Goal: Task Accomplishment & Management: Use online tool/utility

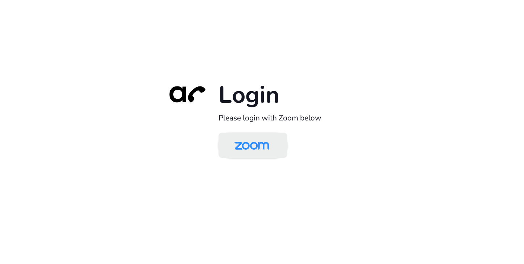
click at [256, 144] on img at bounding box center [252, 146] width 50 height 24
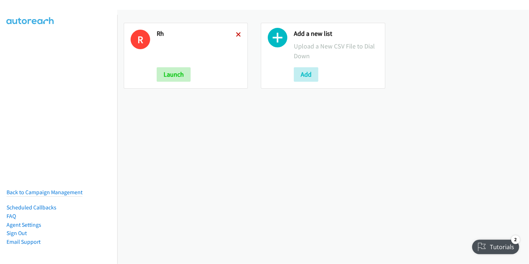
click at [238, 34] on icon at bounding box center [238, 35] width 5 height 5
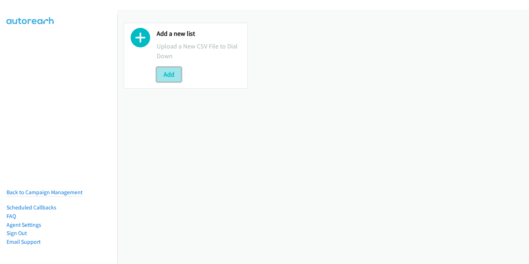
click at [168, 76] on button "Add" at bounding box center [169, 74] width 25 height 14
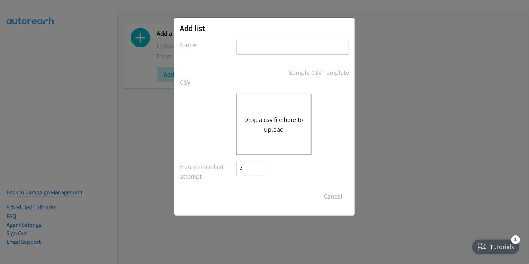
click at [251, 48] on input "text" at bounding box center [292, 47] width 113 height 15
type input "RH"
click at [278, 124] on button "Drop a csv file here to upload" at bounding box center [273, 125] width 59 height 20
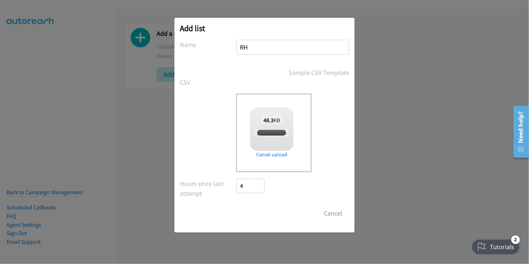
checkbox input "true"
click at [249, 216] on input "Save List" at bounding box center [255, 213] width 38 height 14
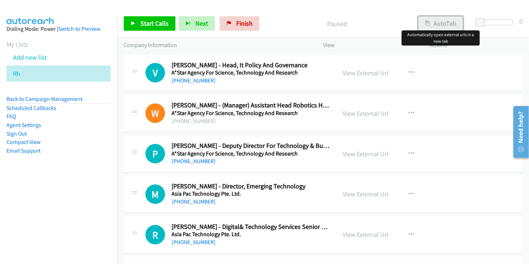
click at [441, 25] on button "AutoTab" at bounding box center [441, 23] width 45 height 14
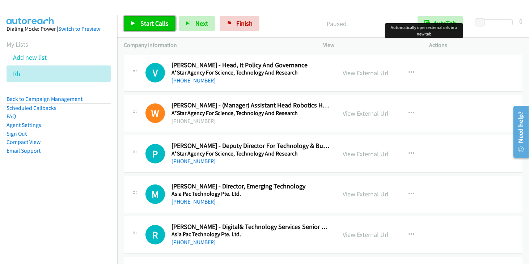
click at [152, 24] on span "Start Calls" at bounding box center [154, 23] width 28 height 8
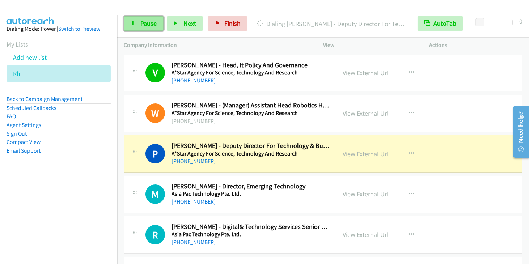
click at [138, 22] on link "Pause" at bounding box center [144, 23] width 40 height 14
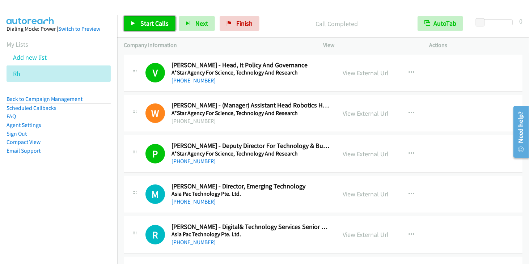
click at [148, 24] on span "Start Calls" at bounding box center [154, 23] width 28 height 8
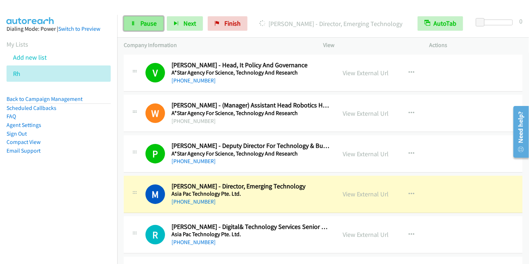
drag, startPoint x: 139, startPoint y: 24, endPoint x: 144, endPoint y: 23, distance: 4.7
click at [139, 24] on link "Pause" at bounding box center [144, 23] width 40 height 14
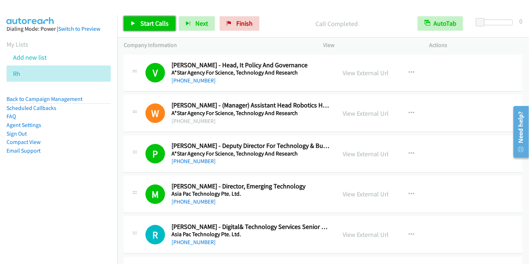
click at [154, 26] on span "Start Calls" at bounding box center [154, 23] width 28 height 8
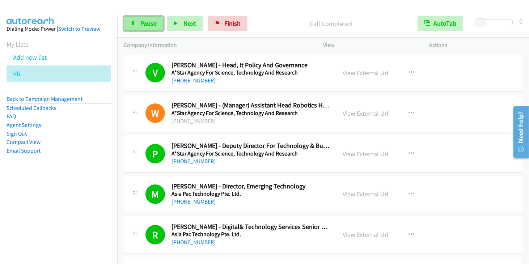
click at [139, 25] on link "Pause" at bounding box center [144, 23] width 40 height 14
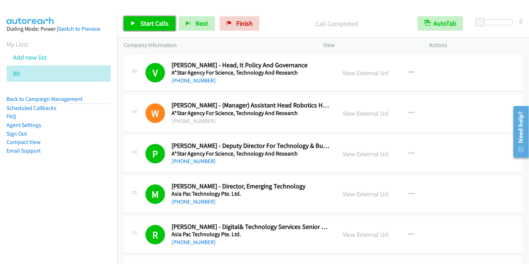
click at [145, 21] on span "Start Calls" at bounding box center [154, 23] width 28 height 8
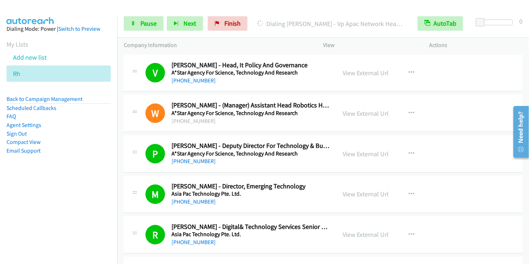
click at [148, 31] on div "Start Calls Pause Next Finish Dialing [PERSON_NAME] - Vp Apac Network Head Of E…" at bounding box center [323, 24] width 412 height 28
click at [148, 26] on span "Pause" at bounding box center [148, 23] width 16 height 8
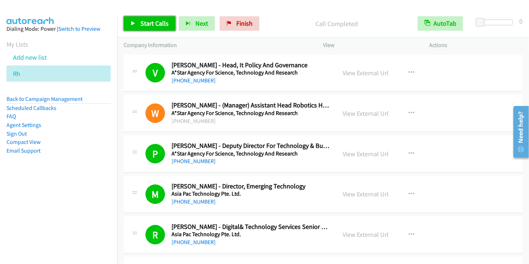
click at [164, 19] on span "Start Calls" at bounding box center [154, 23] width 28 height 8
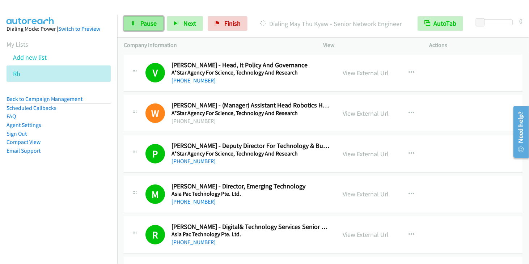
click at [147, 26] on span "Pause" at bounding box center [148, 23] width 16 height 8
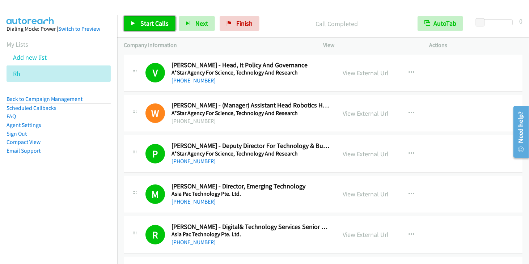
click at [143, 23] on span "Start Calls" at bounding box center [154, 23] width 28 height 8
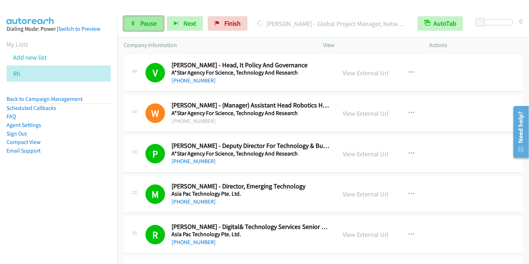
drag, startPoint x: 142, startPoint y: 24, endPoint x: 153, endPoint y: 17, distance: 13.2
click at [142, 24] on span "Pause" at bounding box center [148, 23] width 16 height 8
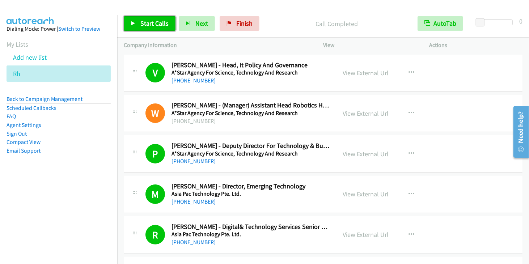
click at [151, 22] on span "Start Calls" at bounding box center [154, 23] width 28 height 8
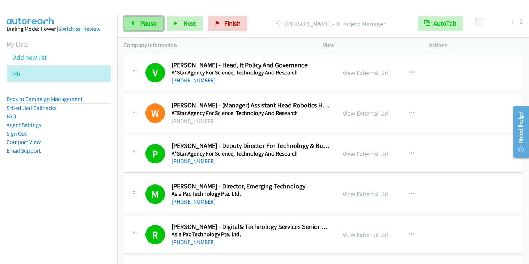
click at [153, 25] on span "Pause" at bounding box center [148, 23] width 16 height 8
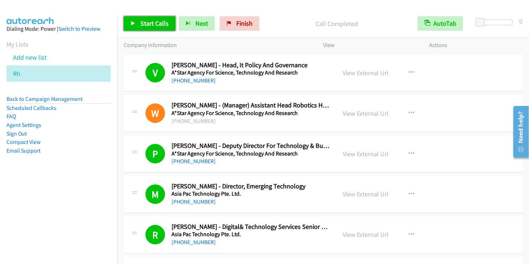
click at [138, 21] on link "Start Calls" at bounding box center [150, 23] width 52 height 14
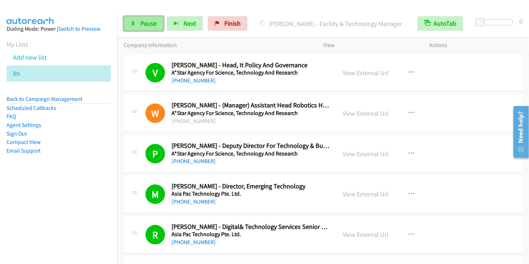
click at [133, 24] on icon at bounding box center [133, 23] width 5 height 5
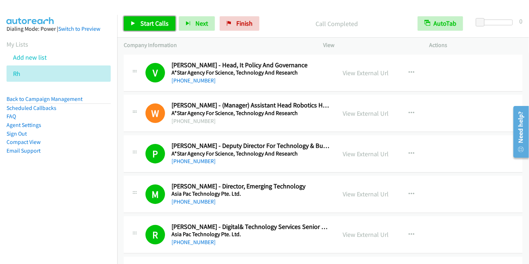
click at [153, 24] on span "Start Calls" at bounding box center [154, 23] width 28 height 8
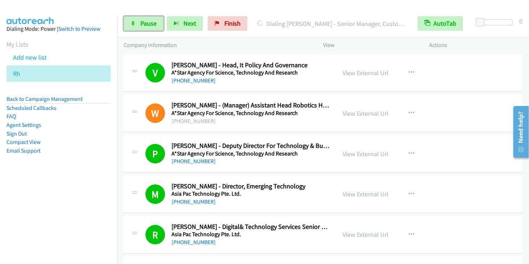
drag, startPoint x: 146, startPoint y: 26, endPoint x: 203, endPoint y: 3, distance: 61.5
click at [146, 26] on span "Pause" at bounding box center [148, 23] width 16 height 8
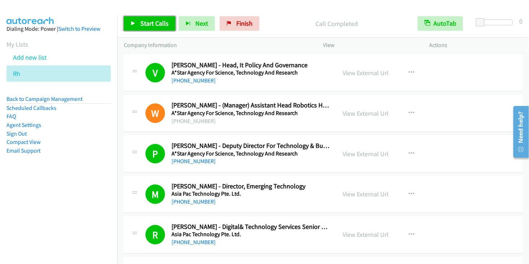
click at [134, 24] on icon at bounding box center [133, 23] width 5 height 5
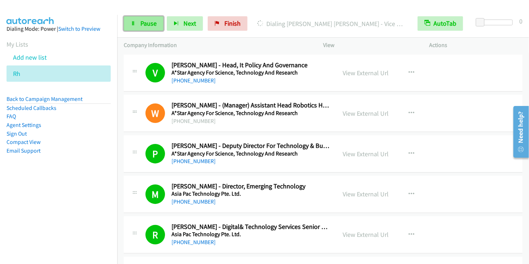
click at [151, 30] on link "Pause" at bounding box center [144, 23] width 40 height 14
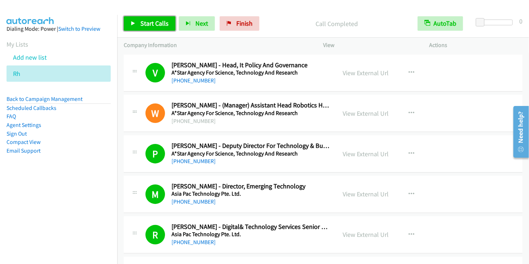
click at [148, 25] on span "Start Calls" at bounding box center [154, 23] width 28 height 8
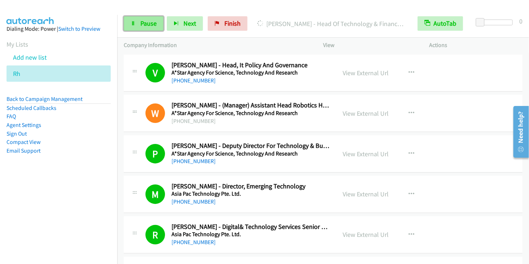
click at [144, 25] on span "Pause" at bounding box center [148, 23] width 16 height 8
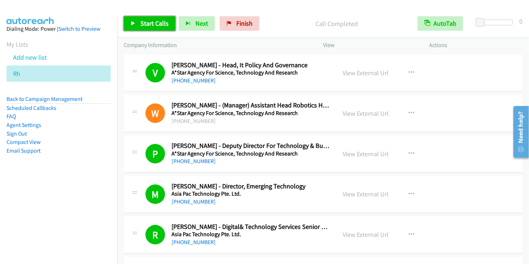
click at [143, 24] on span "Start Calls" at bounding box center [154, 23] width 28 height 8
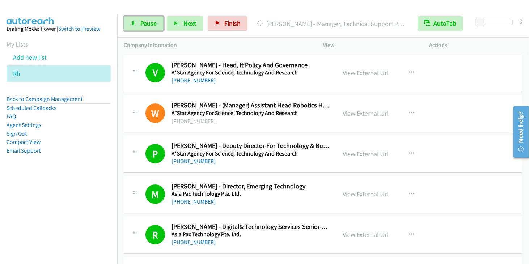
drag, startPoint x: 143, startPoint y: 21, endPoint x: 166, endPoint y: 8, distance: 25.8
click at [143, 21] on span "Pause" at bounding box center [148, 23] width 16 height 8
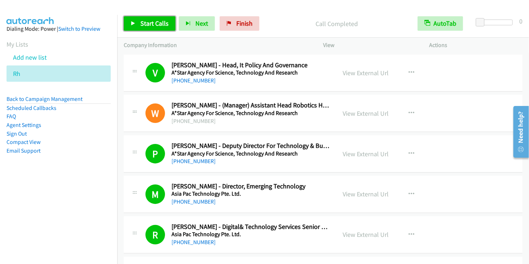
click at [145, 22] on span "Start Calls" at bounding box center [154, 23] width 28 height 8
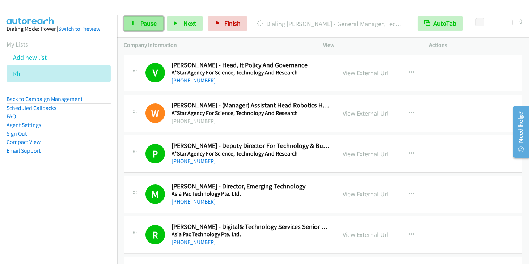
drag, startPoint x: 142, startPoint y: 26, endPoint x: 146, endPoint y: 25, distance: 3.9
click at [142, 26] on span "Pause" at bounding box center [148, 23] width 16 height 8
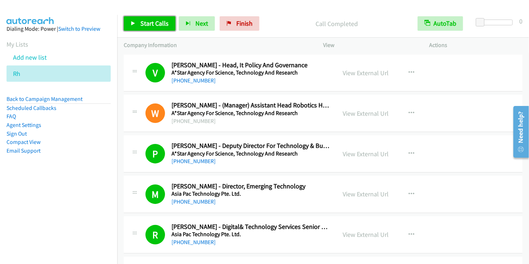
click at [142, 24] on span "Start Calls" at bounding box center [154, 23] width 28 height 8
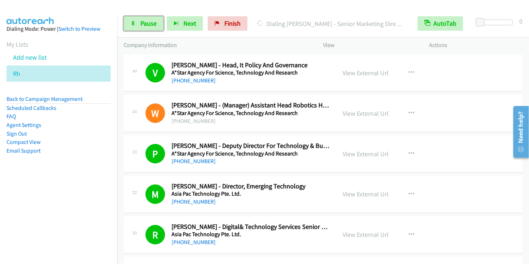
drag, startPoint x: 142, startPoint y: 23, endPoint x: 164, endPoint y: 10, distance: 25.1
click at [142, 23] on span "Pause" at bounding box center [148, 23] width 16 height 8
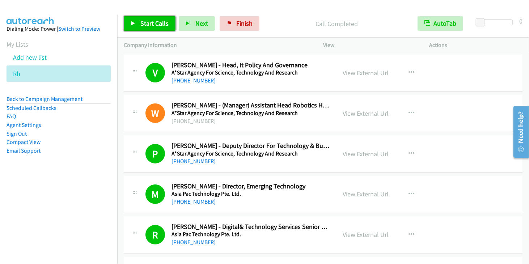
click at [154, 25] on span "Start Calls" at bounding box center [154, 23] width 28 height 8
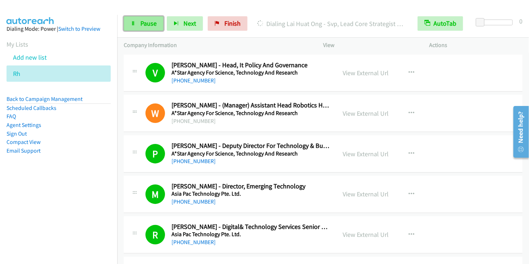
click at [144, 28] on link "Pause" at bounding box center [144, 23] width 40 height 14
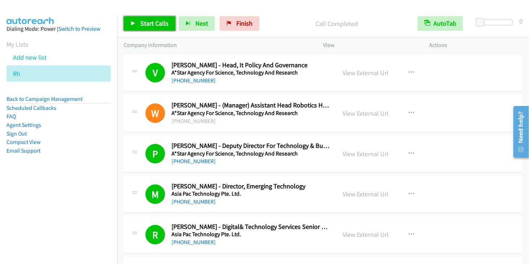
click at [158, 27] on span "Start Calls" at bounding box center [154, 23] width 28 height 8
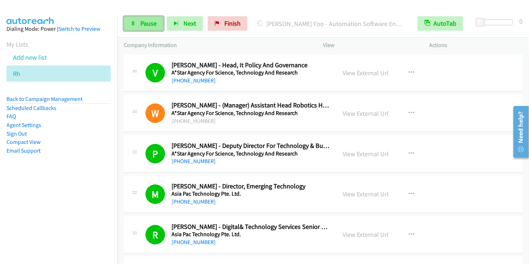
click at [150, 23] on span "Pause" at bounding box center [148, 23] width 16 height 8
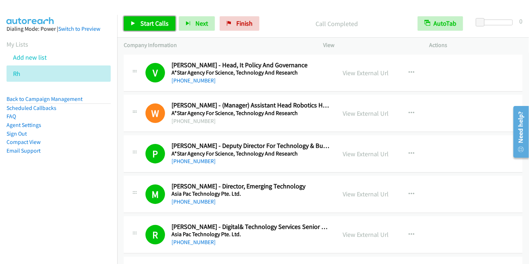
click at [150, 26] on span "Start Calls" at bounding box center [154, 23] width 28 height 8
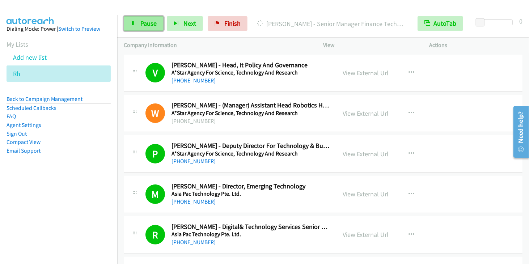
click at [148, 20] on span "Pause" at bounding box center [148, 23] width 16 height 8
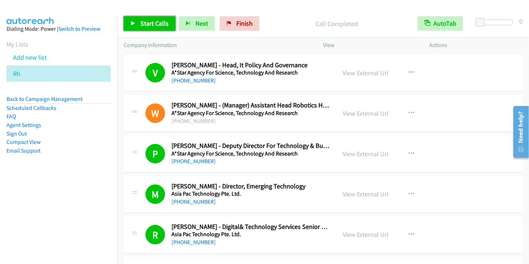
click at [152, 25] on span "Start Calls" at bounding box center [154, 23] width 28 height 8
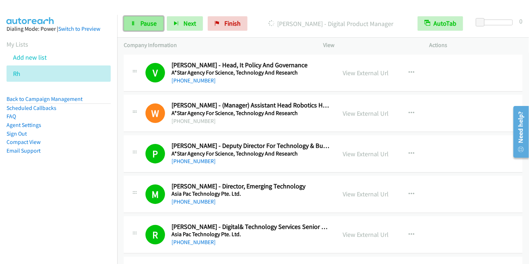
click at [139, 21] on link "Pause" at bounding box center [144, 23] width 40 height 14
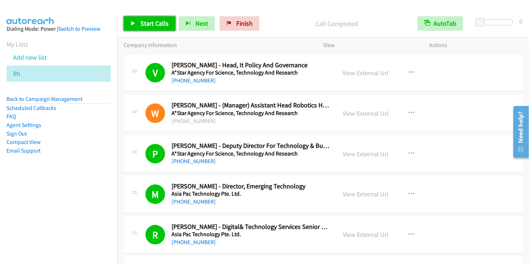
click at [143, 21] on span "Start Calls" at bounding box center [154, 23] width 28 height 8
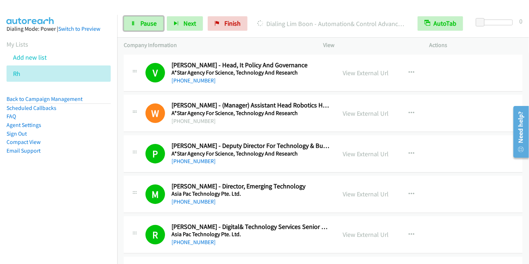
drag, startPoint x: 154, startPoint y: 24, endPoint x: 189, endPoint y: 9, distance: 38.3
click at [154, 24] on span "Pause" at bounding box center [148, 23] width 16 height 8
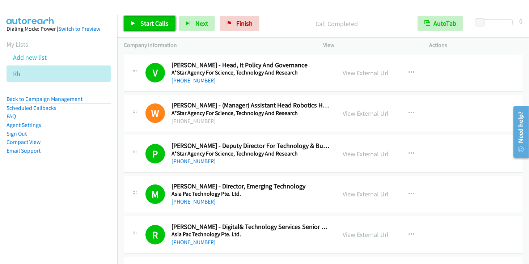
click at [133, 26] on icon at bounding box center [133, 23] width 5 height 5
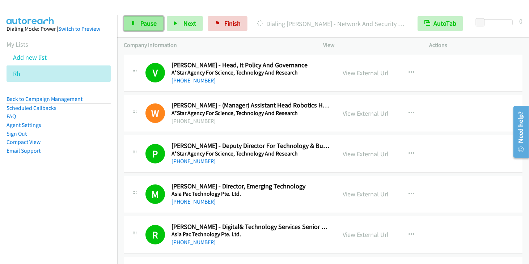
click at [146, 20] on span "Pause" at bounding box center [148, 23] width 16 height 8
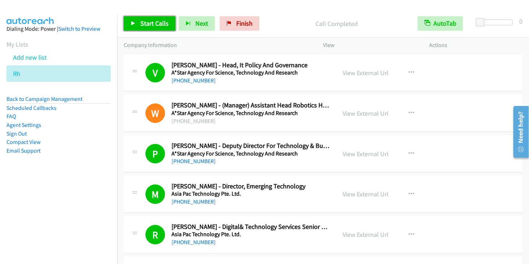
click at [146, 22] on span "Start Calls" at bounding box center [154, 23] width 28 height 8
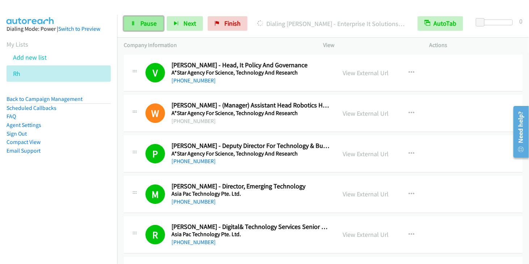
click at [142, 21] on span "Pause" at bounding box center [148, 23] width 16 height 8
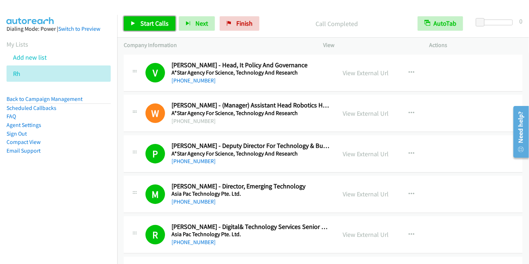
click at [137, 25] on link "Start Calls" at bounding box center [150, 23] width 52 height 14
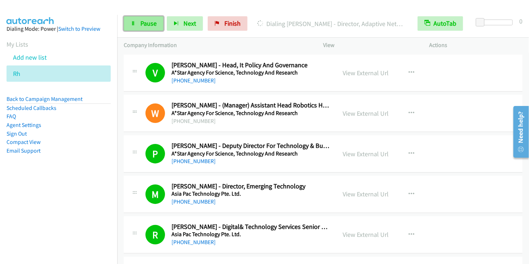
click at [152, 25] on span "Pause" at bounding box center [148, 23] width 16 height 8
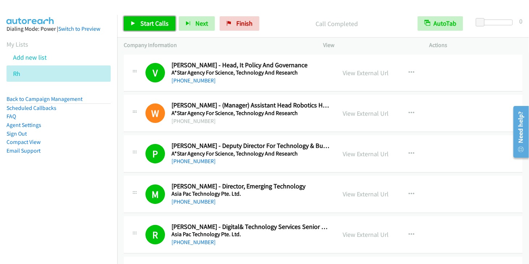
click at [156, 26] on span "Start Calls" at bounding box center [154, 23] width 28 height 8
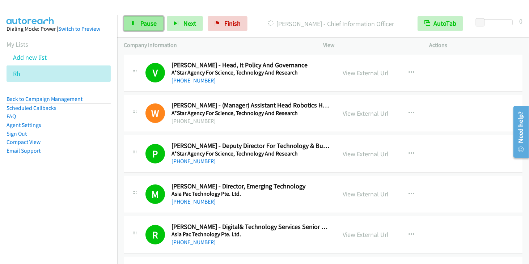
click at [142, 28] on link "Pause" at bounding box center [144, 23] width 40 height 14
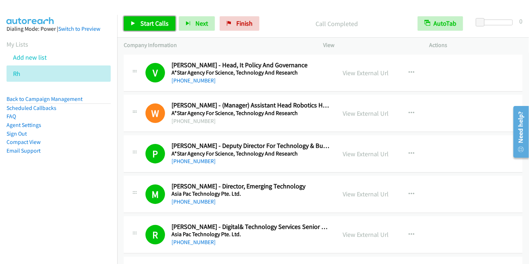
drag, startPoint x: 155, startPoint y: 24, endPoint x: 162, endPoint y: 21, distance: 7.2
click at [155, 24] on span "Start Calls" at bounding box center [154, 23] width 28 height 8
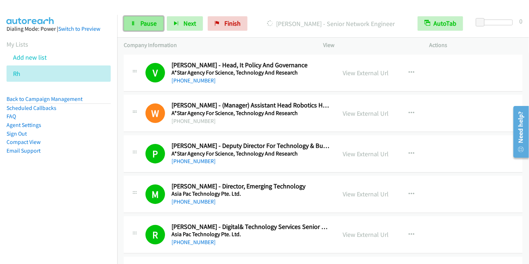
click at [143, 27] on link "Pause" at bounding box center [144, 23] width 40 height 14
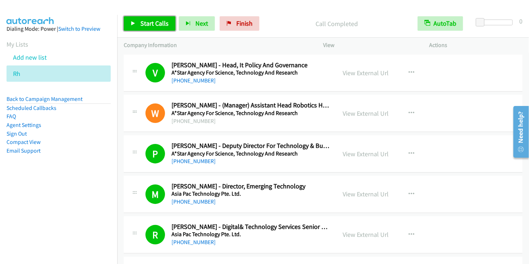
click at [158, 25] on span "Start Calls" at bounding box center [154, 23] width 28 height 8
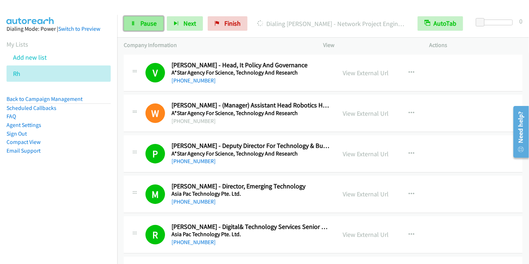
click at [142, 24] on span "Pause" at bounding box center [148, 23] width 16 height 8
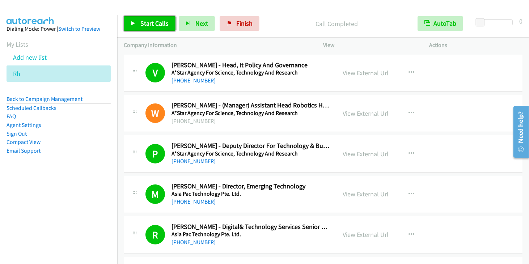
click at [148, 27] on span "Start Calls" at bounding box center [154, 23] width 28 height 8
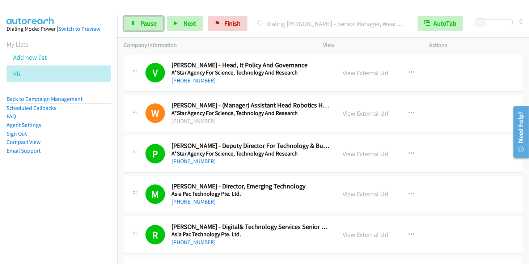
drag, startPoint x: 149, startPoint y: 24, endPoint x: 163, endPoint y: 22, distance: 14.2
click at [149, 24] on span "Pause" at bounding box center [148, 23] width 16 height 8
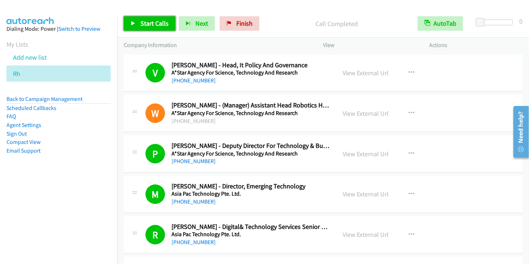
click at [144, 24] on span "Start Calls" at bounding box center [154, 23] width 28 height 8
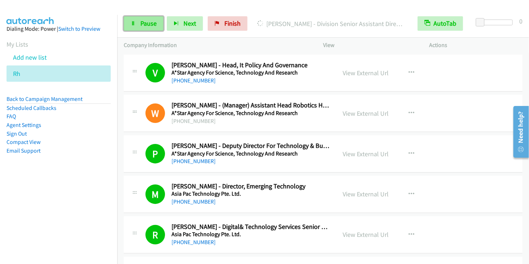
click at [142, 24] on span "Pause" at bounding box center [148, 23] width 16 height 8
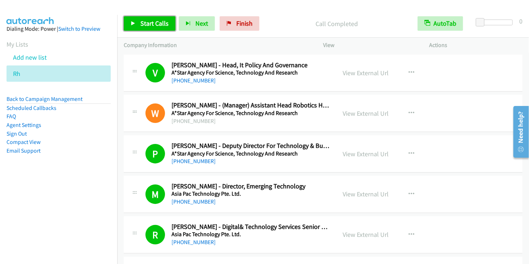
drag, startPoint x: 159, startPoint y: 23, endPoint x: 173, endPoint y: 21, distance: 14.2
click at [159, 24] on span "Start Calls" at bounding box center [154, 23] width 28 height 8
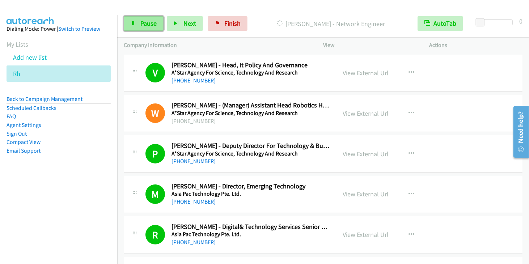
click at [151, 28] on link "Pause" at bounding box center [144, 23] width 40 height 14
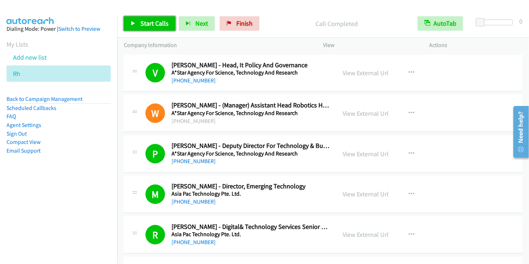
click at [145, 25] on span "Start Calls" at bounding box center [154, 23] width 28 height 8
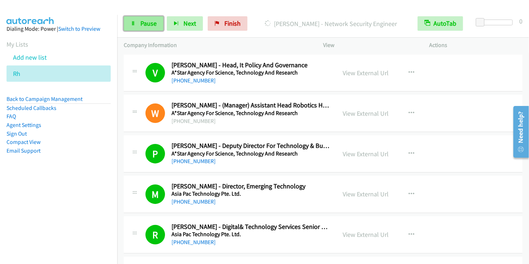
click at [153, 23] on span "Pause" at bounding box center [148, 23] width 16 height 8
